Goal: Navigation & Orientation: Go to known website

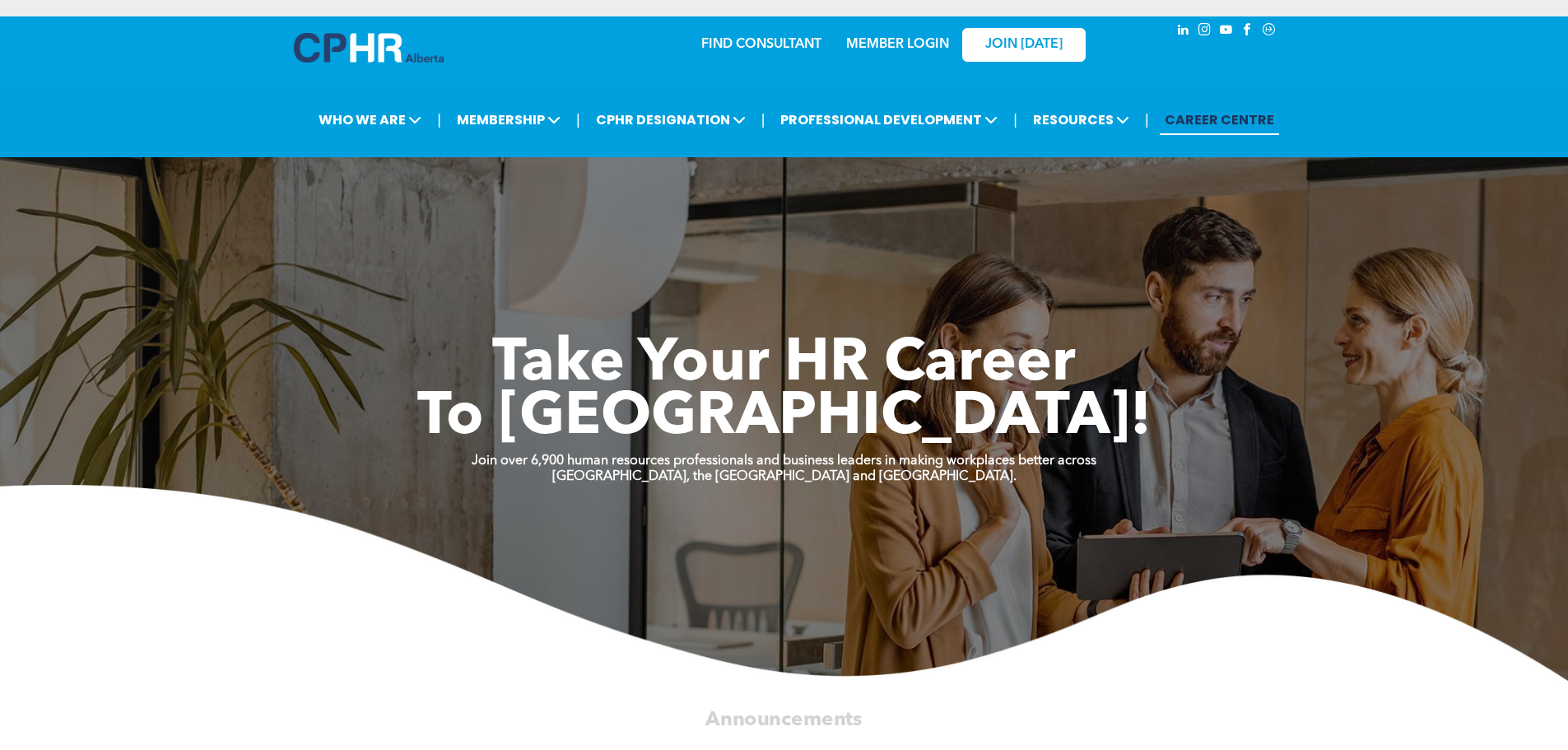
click at [897, 42] on link "MEMBER LOGIN" at bounding box center [897, 44] width 103 height 13
click at [912, 48] on link "MEMBER LOGIN" at bounding box center [897, 44] width 103 height 13
click at [916, 45] on link "MEMBER LOGIN" at bounding box center [897, 44] width 103 height 13
